Goal: Task Accomplishment & Management: Complete application form

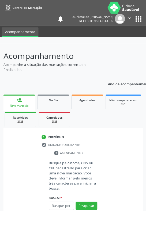
click at [22, 116] on div "Nova marcação" at bounding box center [20, 117] width 27 height 4
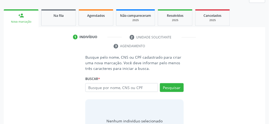
scroll to position [78, 0]
click at [145, 89] on input "text" at bounding box center [121, 87] width 73 height 9
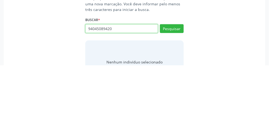
type input "94045089420"
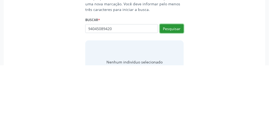
click at [160, 87] on button "Pesquisar" at bounding box center [172, 87] width 24 height 9
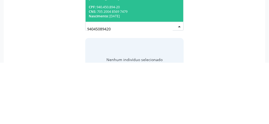
click at [152, 73] on div "CNS: 705 2004 8569 7479" at bounding box center [134, 73] width 91 height 5
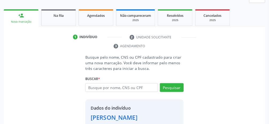
scroll to position [94, 0]
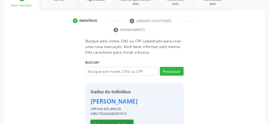
click at [115, 127] on button "Selecionar indivíduo" at bounding box center [112, 124] width 43 height 9
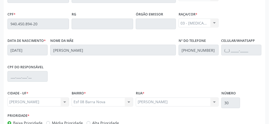
scroll to position [179, 0]
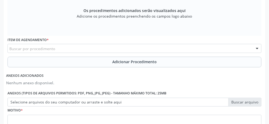
click at [103, 47] on div "Buscar por procedimento" at bounding box center [134, 48] width 254 height 9
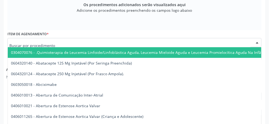
scroll to position [197, 0]
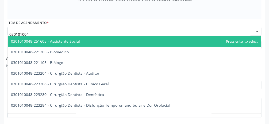
type input "0301010048"
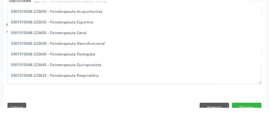
scroll to position [554, 0]
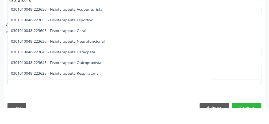
click at [78, 46] on span "0301010048-223605 - Fisioterapeuta Geral" at bounding box center [48, 46] width 75 height 5
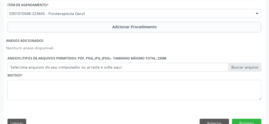
click at [143, 26] on span "Adicionar Procedimento" at bounding box center [134, 27] width 44 height 6
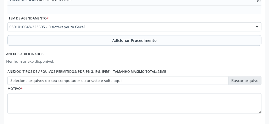
scroll to position [185, 0]
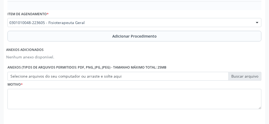
click at [160, 78] on label "Selecione arquivos do seu computador ou arraste e solte aqui" at bounding box center [134, 76] width 254 height 9
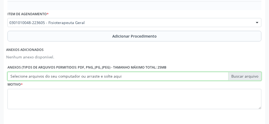
click at [160, 78] on input "Selecione arquivos do seu computador ou arraste e solte aqui" at bounding box center [134, 76] width 254 height 9
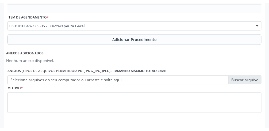
scroll to position [181, 0]
type input "C:\fakepath\17605280584635490201516060368123.jpg"
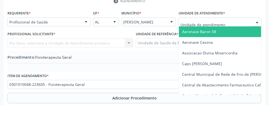
scroll to position [104, 0]
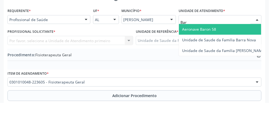
type input "Barr"
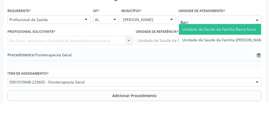
click at [160, 51] on span "Unidade de Saude da Familia Barra Nova" at bounding box center [219, 50] width 74 height 5
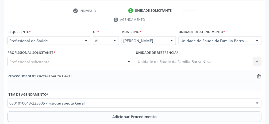
click at [105, 63] on div "Profissional solicitante" at bounding box center [70, 61] width 126 height 9
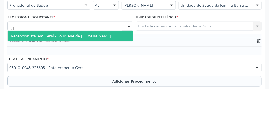
type input "E"
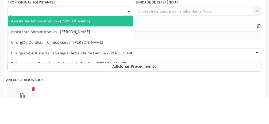
scroll to position [128, 0]
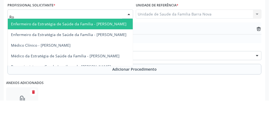
type input "Ros"
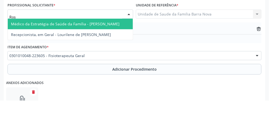
click at [110, 47] on span "Médico da Estratégia de Saúde da Família - [PERSON_NAME]" at bounding box center [65, 47] width 108 height 5
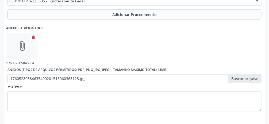
scroll to position [212, 0]
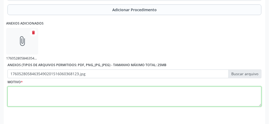
click at [160, 98] on textarea at bounding box center [134, 97] width 254 height 20
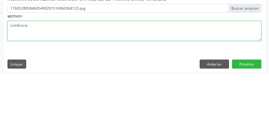
scroll to position [227, 0]
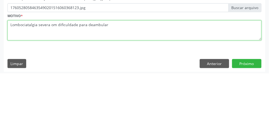
type textarea "Lombociatalgia severa om dificuldade para deambular"
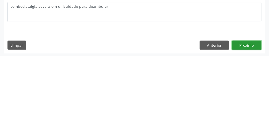
click at [160, 113] on button "Próximo" at bounding box center [246, 112] width 29 height 9
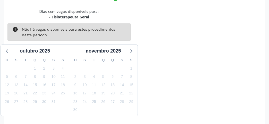
scroll to position [127, 0]
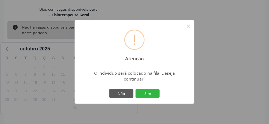
click at [151, 98] on button "Sim" at bounding box center [147, 93] width 24 height 9
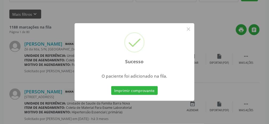
scroll to position [42, 0]
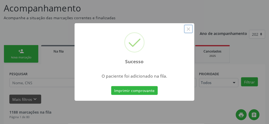
click at [160, 34] on button "×" at bounding box center [188, 29] width 9 height 9
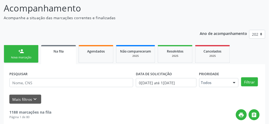
click at [26, 54] on link "person_add Nova marcação" at bounding box center [21, 54] width 35 height 18
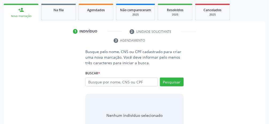
scroll to position [86, 0]
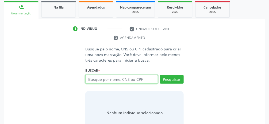
click at [148, 81] on input "text" at bounding box center [121, 79] width 73 height 9
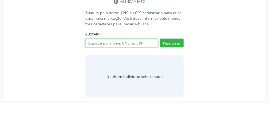
scroll to position [101, 0]
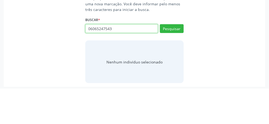
type input "06065247543"
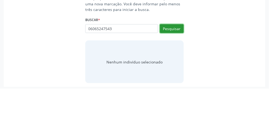
click at [160, 66] on button "Pesquisar" at bounding box center [172, 64] width 24 height 9
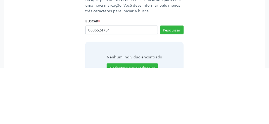
scroll to position [79, 0]
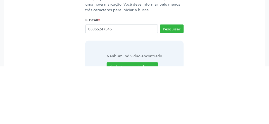
type input "06065247545"
click at [160, 86] on button "Pesquisar" at bounding box center [172, 86] width 24 height 9
type input "06065247545"
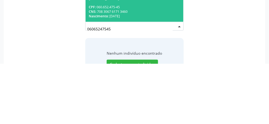
click at [142, 70] on div "CNS: 708 3067 6171 3460" at bounding box center [134, 72] width 91 height 5
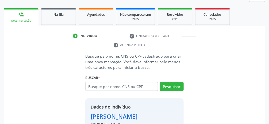
scroll to position [94, 0]
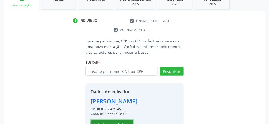
click at [119, 124] on button "Selecionar indivíduo" at bounding box center [112, 124] width 43 height 9
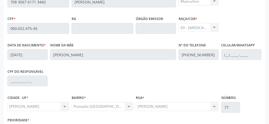
scroll to position [179, 0]
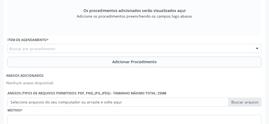
click at [113, 48] on div "Buscar por procedimento" at bounding box center [134, 48] width 254 height 9
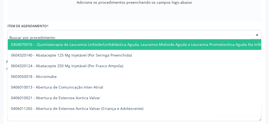
scroll to position [197, 0]
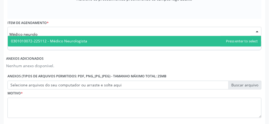
type input "Médico neurolog"
click at [112, 40] on span "0301010072-225112 - Médico Neurologista" at bounding box center [134, 41] width 253 height 11
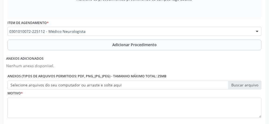
click at [136, 46] on span "Adicionar Procedimento" at bounding box center [134, 45] width 44 height 6
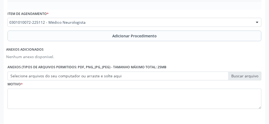
scroll to position [188, 0]
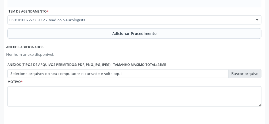
click at [160, 73] on label "Selecione arquivos do seu computador ou arraste e solte aqui" at bounding box center [134, 73] width 254 height 9
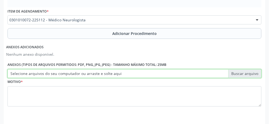
click at [160, 73] on input "Selecione arquivos do seu computador ou arraste e solte aqui" at bounding box center [134, 73] width 254 height 9
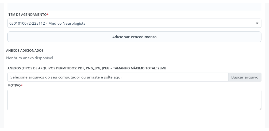
scroll to position [181, 0]
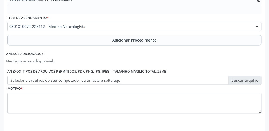
type input "C:\fakepath\17605291378958289323939582859425.jpg"
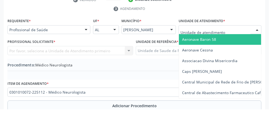
scroll to position [101, 0]
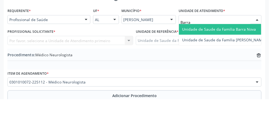
type input "Barra"
click at [160, 53] on span "Unidade de Saude da Familia Barra Nova" at bounding box center [219, 54] width 74 height 5
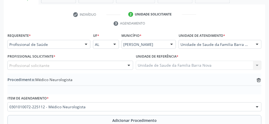
click at [78, 64] on div "Profissional solicitante" at bounding box center [70, 65] width 126 height 9
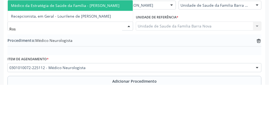
type input "Rosi"
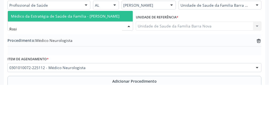
click at [103, 54] on span "Médico da Estratégia de Saúde da Família - [PERSON_NAME]" at bounding box center [65, 55] width 108 height 5
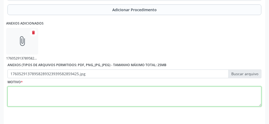
click at [142, 97] on textarea at bounding box center [134, 97] width 254 height 20
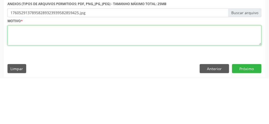
scroll to position [227, 0]
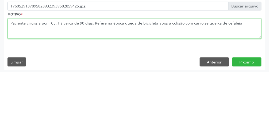
type textarea "Paciente cirurgia por TCE. Há cerca de 90 dias. Refere na época queda de bicicl…"
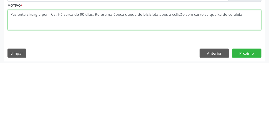
scroll to position [229, 0]
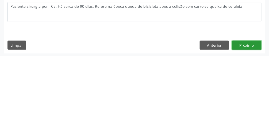
click at [160, 116] on button "Próximo" at bounding box center [246, 112] width 29 height 9
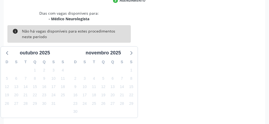
scroll to position [127, 0]
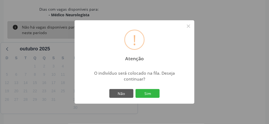
click at [150, 98] on button "Sim" at bounding box center [147, 93] width 24 height 9
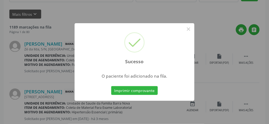
scroll to position [42, 0]
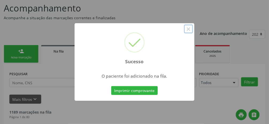
click at [160, 34] on button "×" at bounding box center [188, 29] width 9 height 9
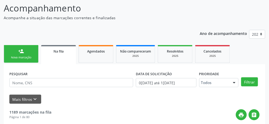
click at [24, 53] on div "person_add" at bounding box center [21, 51] width 6 height 6
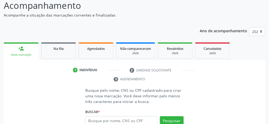
scroll to position [59, 0]
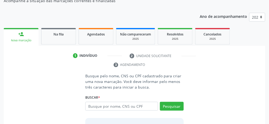
click at [96, 39] on link "Agendados" at bounding box center [96, 36] width 35 height 17
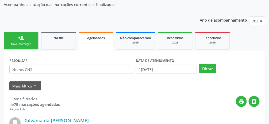
scroll to position [54, 0]
